Goal: Understand process/instructions: Learn how to perform a task or action

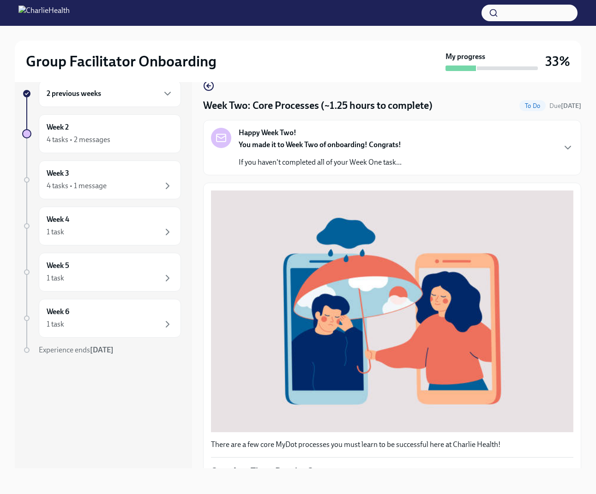
scroll to position [187, 0]
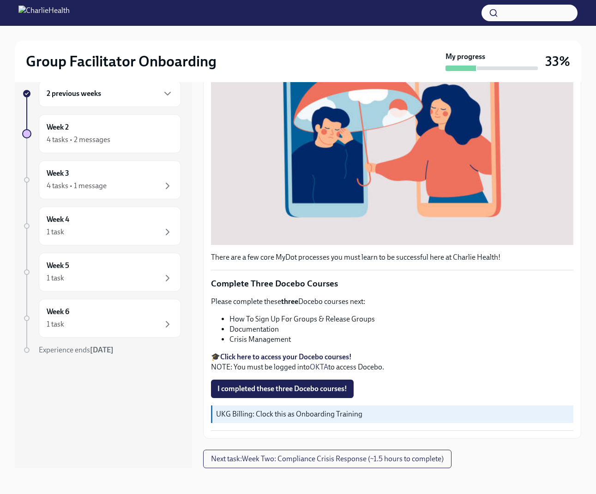
click at [290, 358] on strong "Click here to access your Docebo courses!" at bounding box center [286, 357] width 132 height 9
click at [288, 356] on strong "Click here to access your Docebo courses!" at bounding box center [286, 357] width 132 height 9
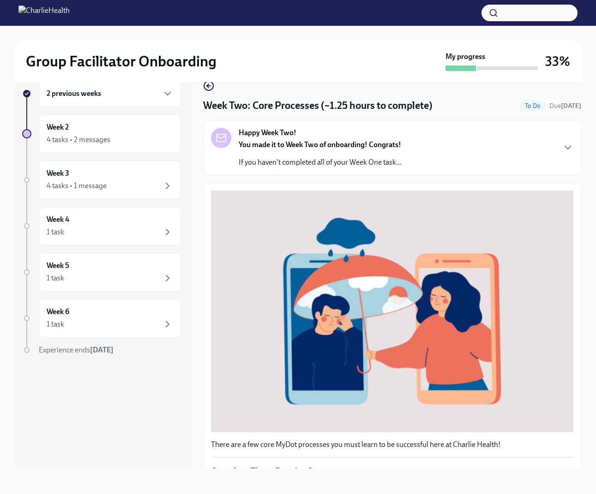
scroll to position [0, 0]
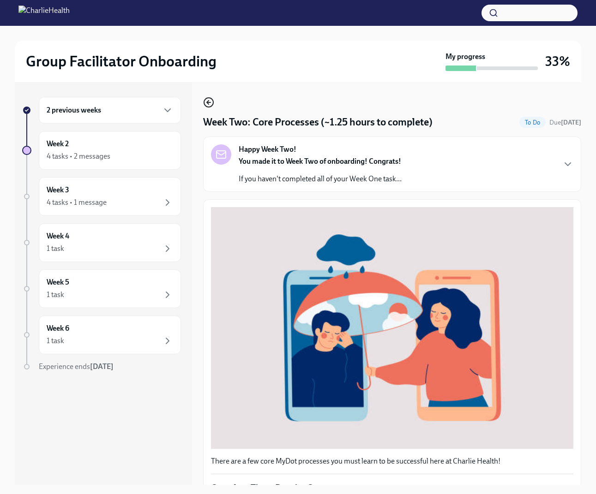
click at [203, 104] on icon "button" at bounding box center [208, 102] width 11 height 11
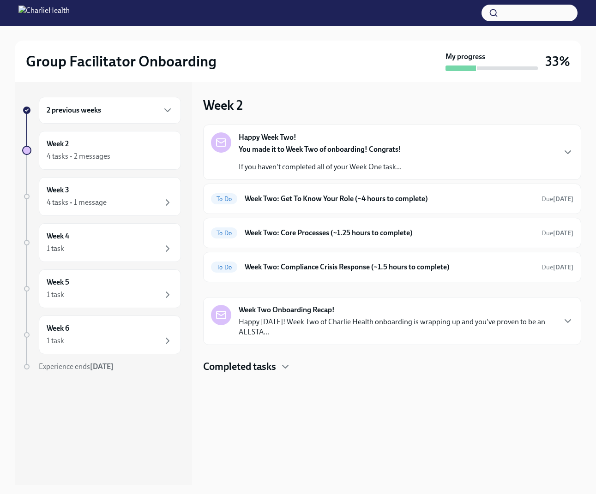
click at [451, 170] on div "Happy Week Two! You made it to Week Two of onboarding! Congrats! If you haven't…" at bounding box center [392, 153] width 362 height 40
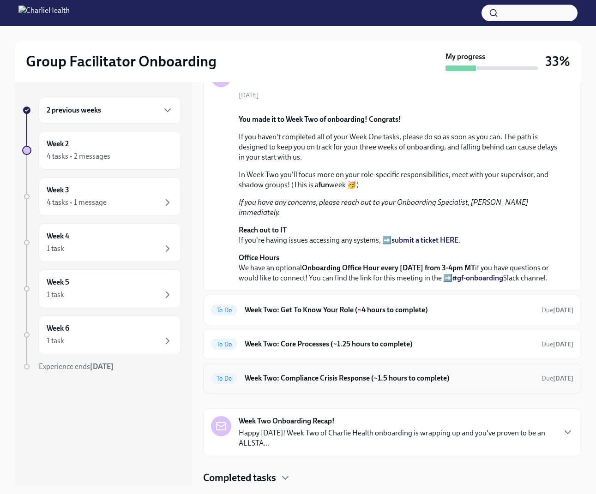
scroll to position [135, 0]
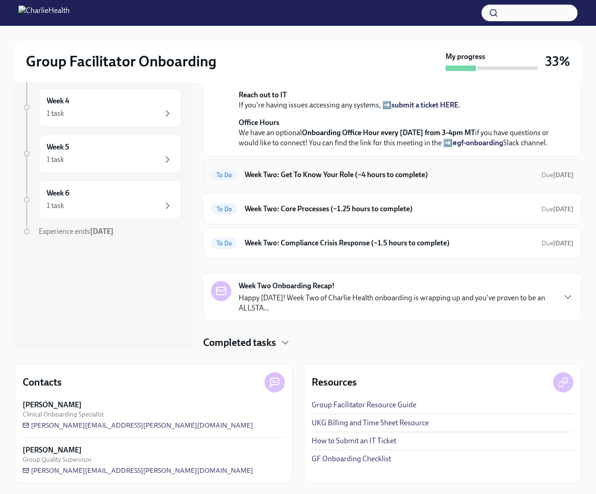
click at [448, 183] on div "To Do Week Two: Get To Know Your Role (~4 hours to complete) Due [DATE]" at bounding box center [392, 175] width 378 height 30
click at [443, 176] on h6 "Week Two: Get To Know Your Role (~4 hours to complete)" at bounding box center [389, 175] width 289 height 10
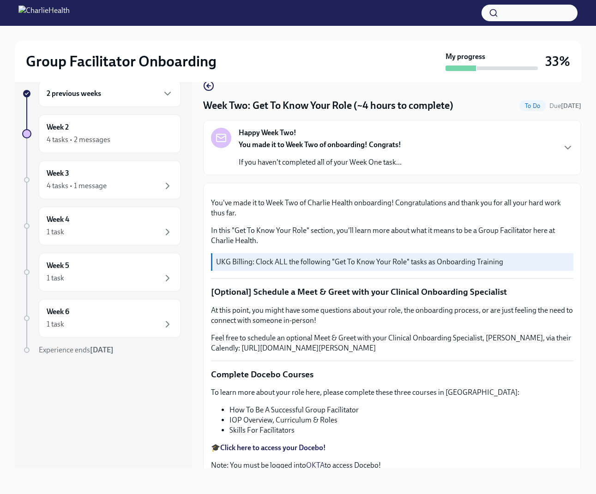
scroll to position [730, 0]
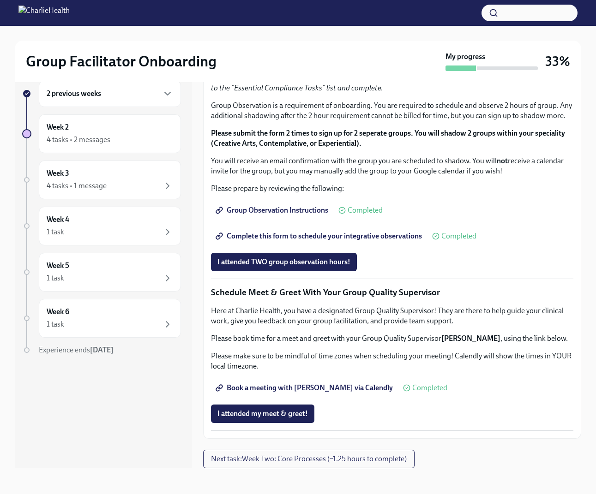
click at [299, 240] on span "Complete this form to schedule your integrative observations" at bounding box center [319, 236] width 205 height 9
click at [331, 388] on span "Book a meeting with [PERSON_NAME] via Calendly" at bounding box center [304, 388] width 175 height 9
